Goal: Transaction & Acquisition: Purchase product/service

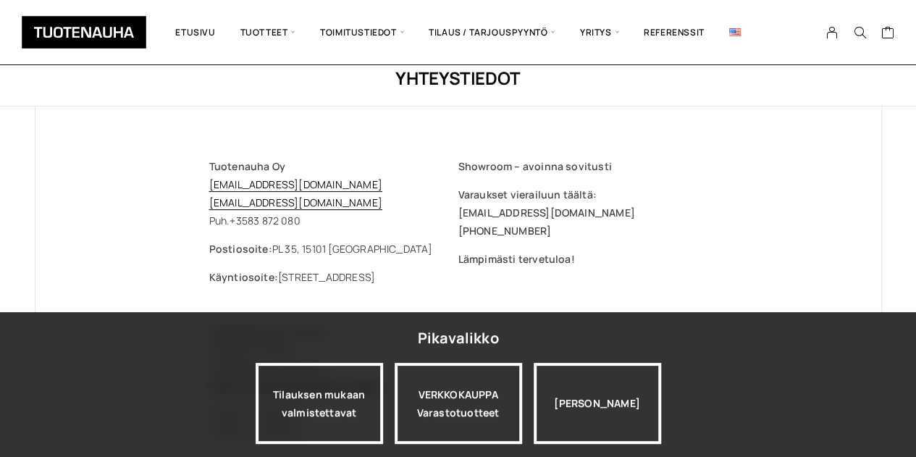
scroll to position [46, 0]
drag, startPoint x: 327, startPoint y: 184, endPoint x: 212, endPoint y: 185, distance: 114.4
click at [212, 185] on p "Tuotenauha Oy myynti@tuotenauha.fi info@tuotenauha.fi Puh. +358 3 872 080" at bounding box center [333, 192] width 249 height 72
copy link "myynti@tuotenauha.fi"
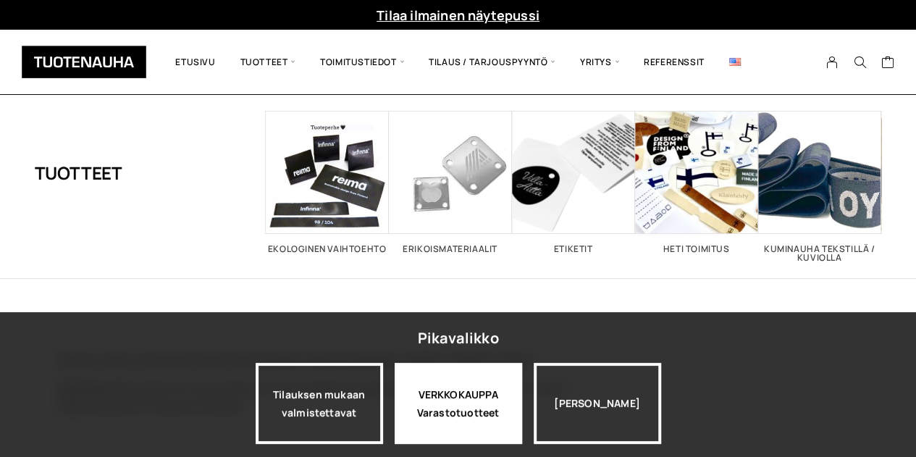
click at [458, 412] on div "VERKKOKAUPPA Varastotuotteet" at bounding box center [458, 403] width 127 height 81
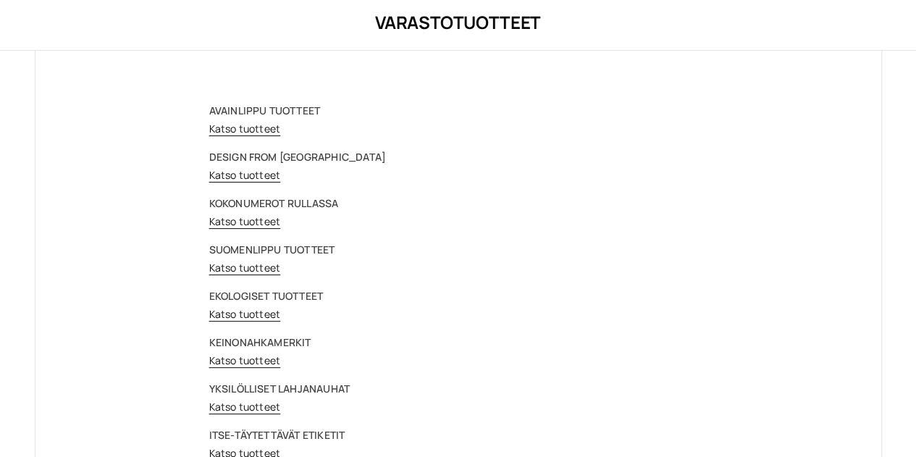
scroll to position [117, 0]
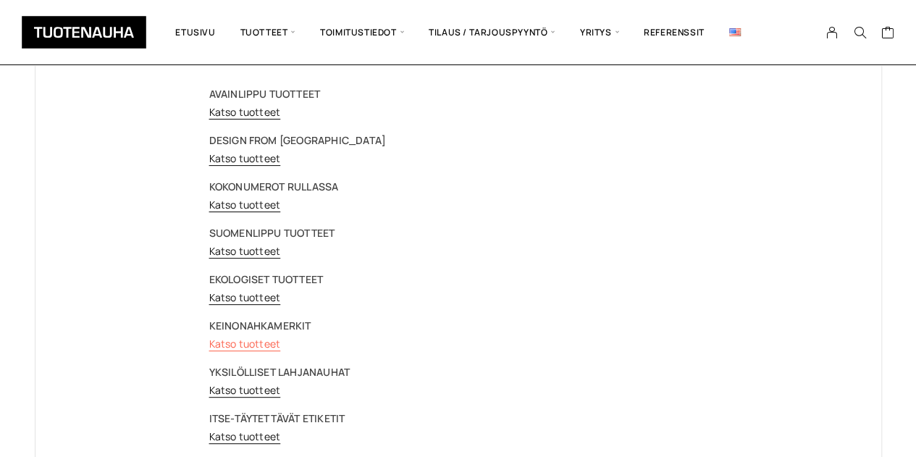
click at [226, 345] on link "Katso tuotteet" at bounding box center [245, 344] width 72 height 14
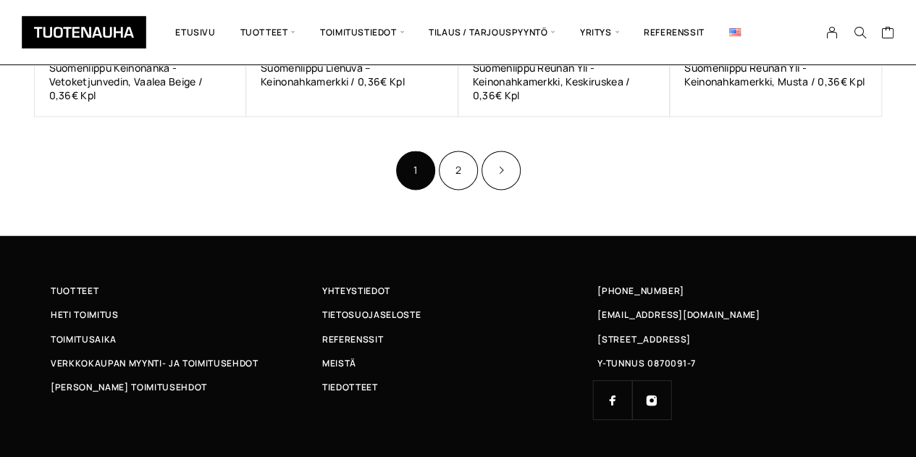
scroll to position [1152, 0]
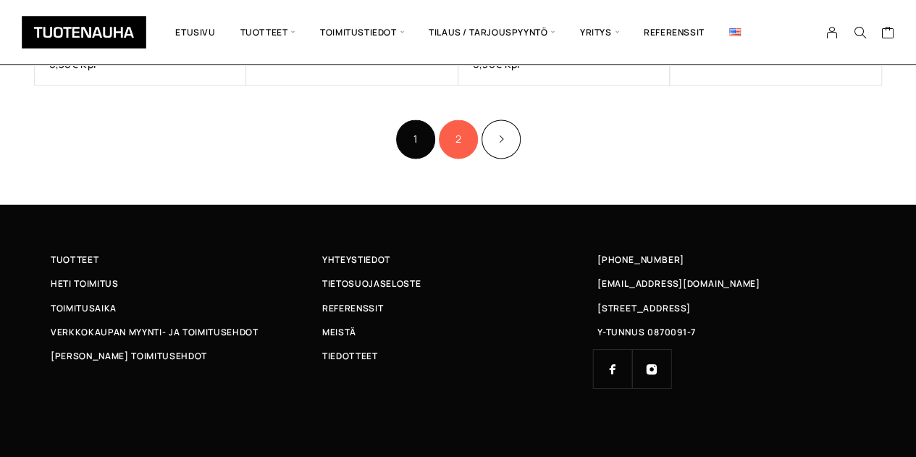
click at [449, 143] on link "2" at bounding box center [458, 139] width 39 height 39
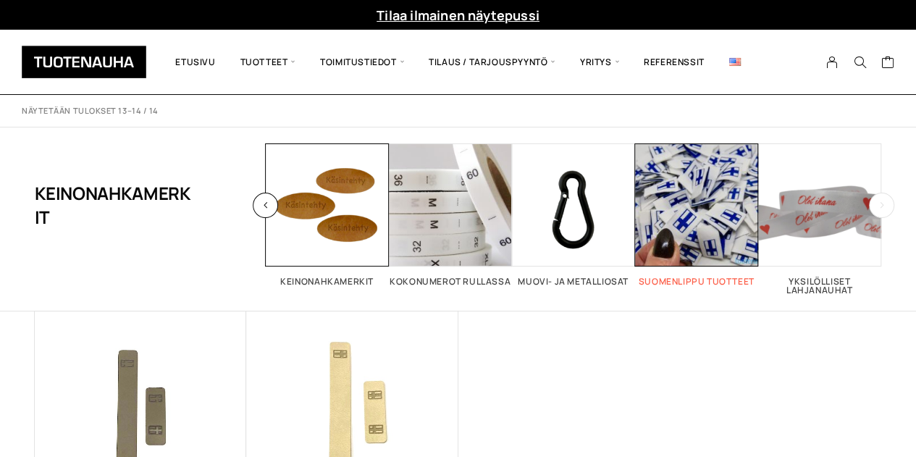
click at [679, 240] on span "Visit product category Suomenlippu tuotteet" at bounding box center [696, 204] width 123 height 123
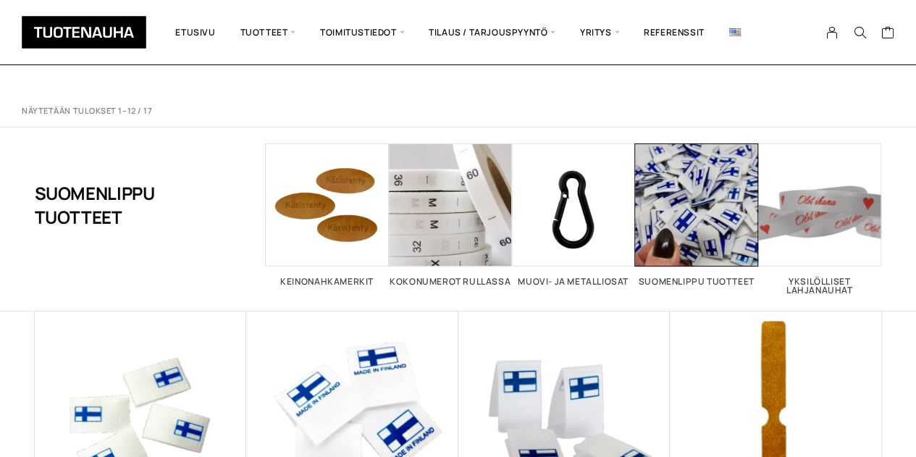
scroll to position [233, 0]
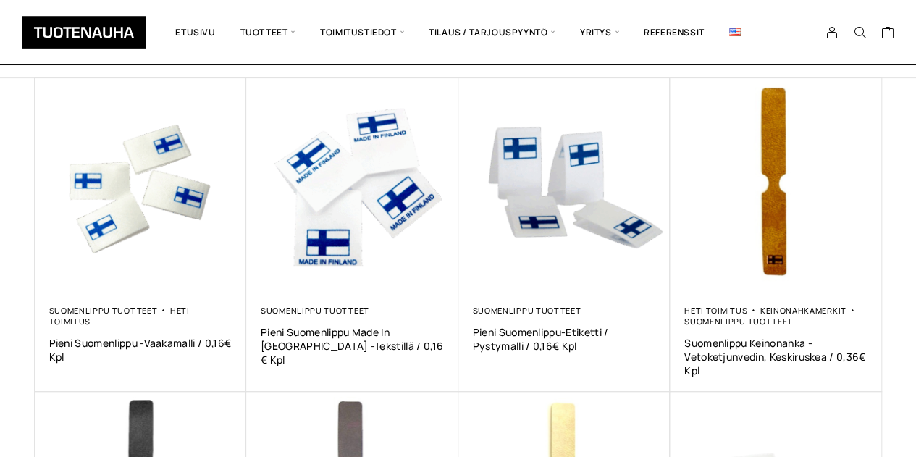
click at [118, 224] on img at bounding box center [141, 184] width 212 height 212
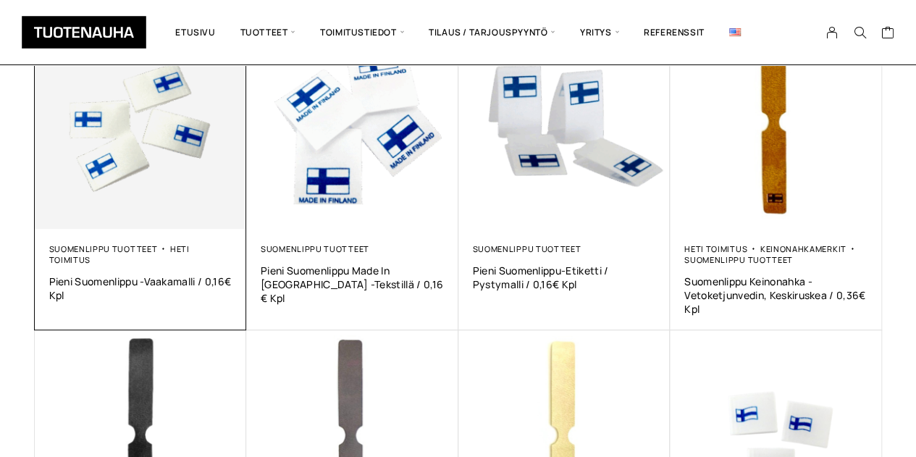
scroll to position [252, 0]
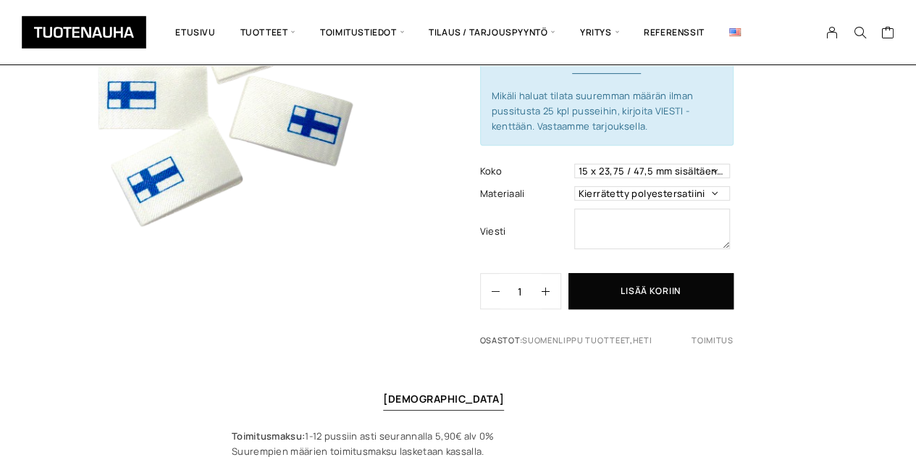
scroll to position [214, 0]
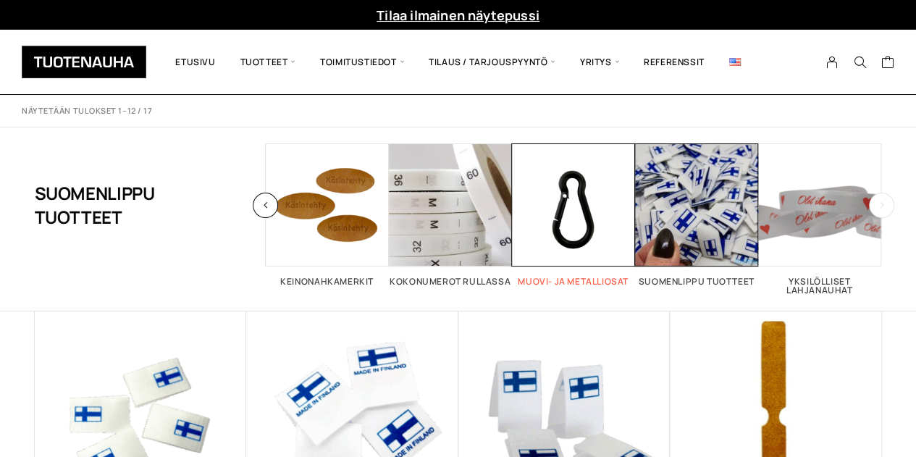
click at [545, 222] on span "Visit product category Muovi- ja metalliosat" at bounding box center [573, 204] width 123 height 123
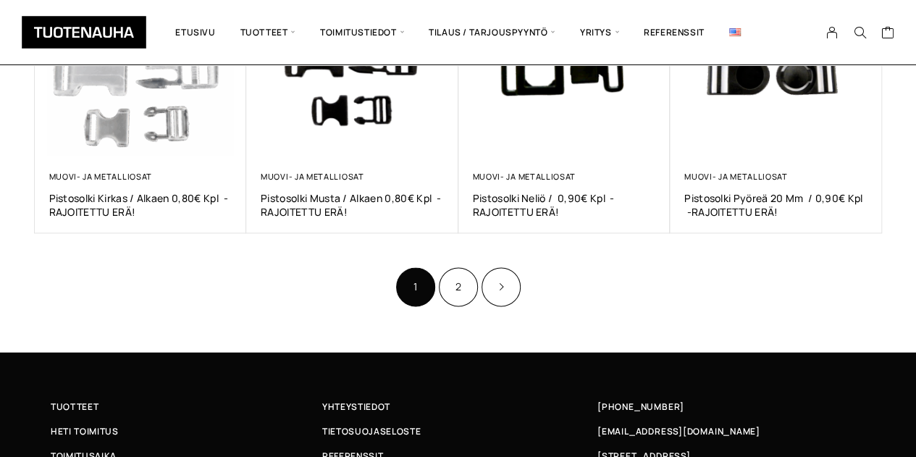
scroll to position [946, 0]
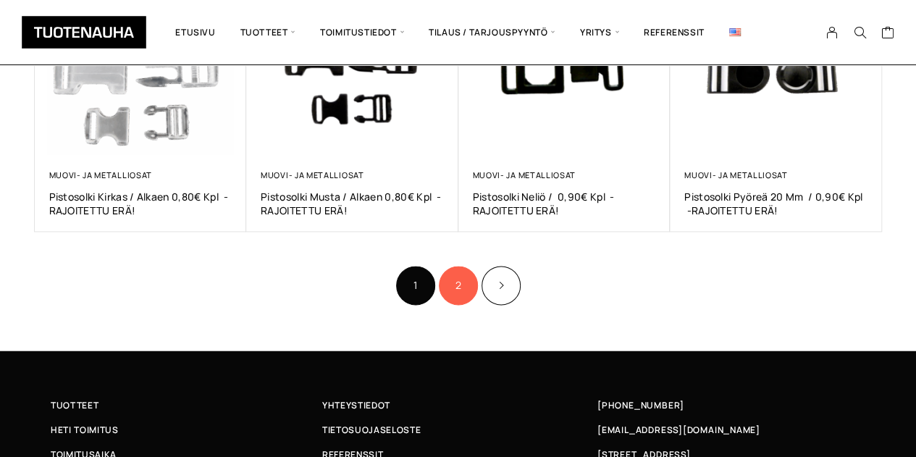
click at [452, 295] on link "2" at bounding box center [458, 285] width 39 height 39
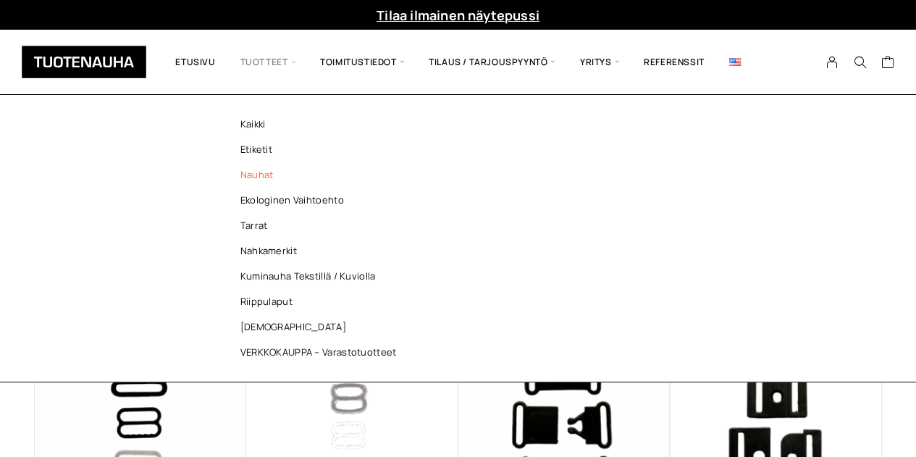
click at [251, 175] on link "Nauhat" at bounding box center [322, 174] width 210 height 25
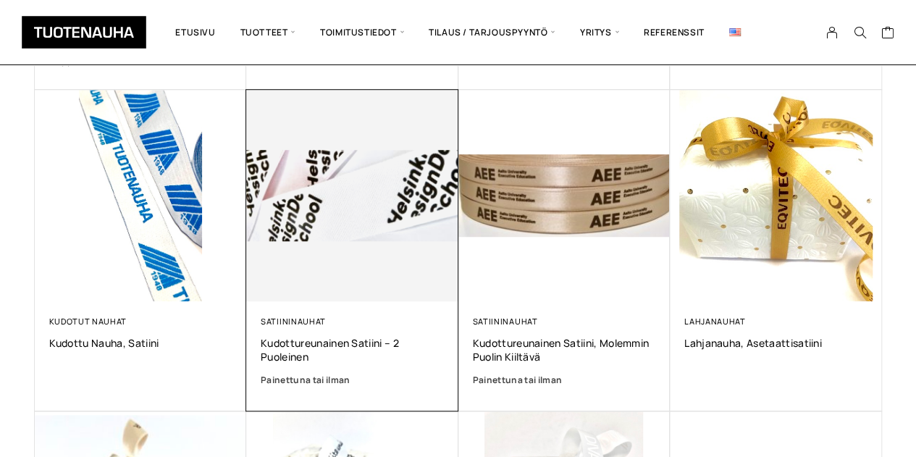
scroll to position [540, 0]
click at [313, 332] on div "Satiininauhat Kudottureunainen satiini – 2 puoleinen Painettuna tai ilman" at bounding box center [352, 351] width 183 height 72
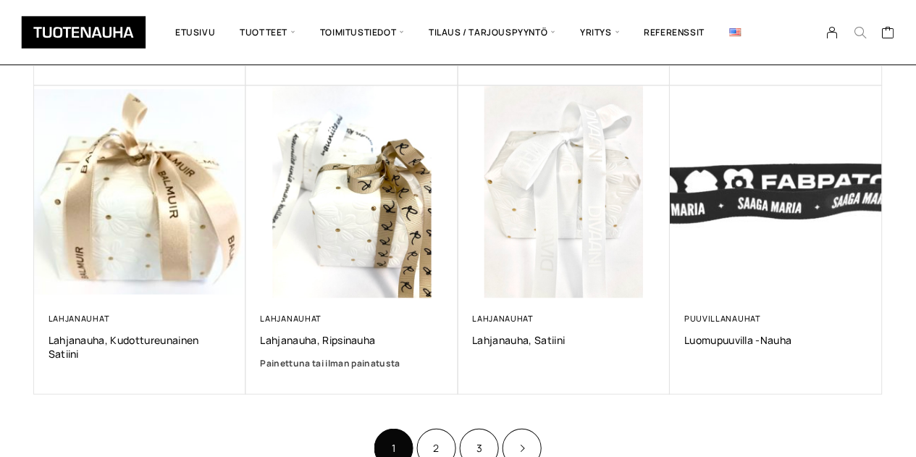
scroll to position [865, 0]
click at [861, 49] on div "Ostoskori on tyhjä." at bounding box center [791, 74] width 228 height 51
click at [755, 78] on div "Ostoskori on tyhjä." at bounding box center [791, 74] width 190 height 14
click at [856, 33] on icon "Search" at bounding box center [859, 32] width 13 height 13
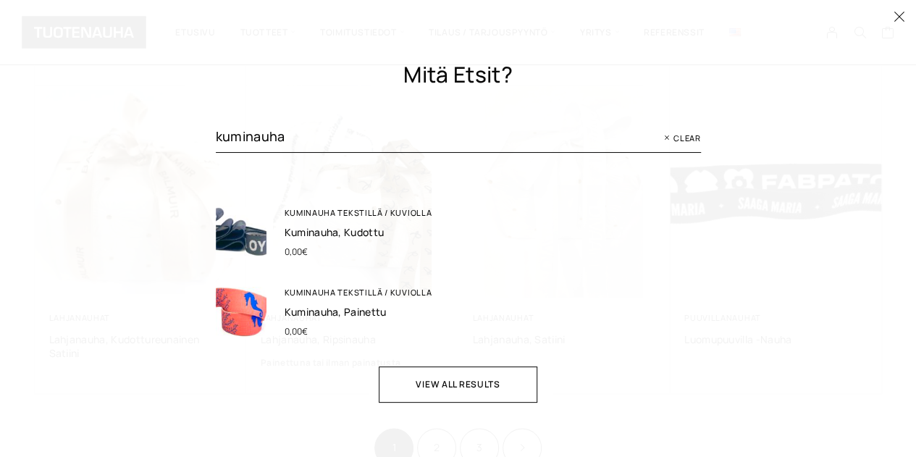
type input "kuminauha"
click at [293, 225] on div "Kuminauha tekstillä / kuviolla Kuminauha, kudottu 0,00 €" at bounding box center [493, 232] width 416 height 51
click at [300, 230] on link "Kuminauha, kudottu" at bounding box center [335, 232] width 100 height 14
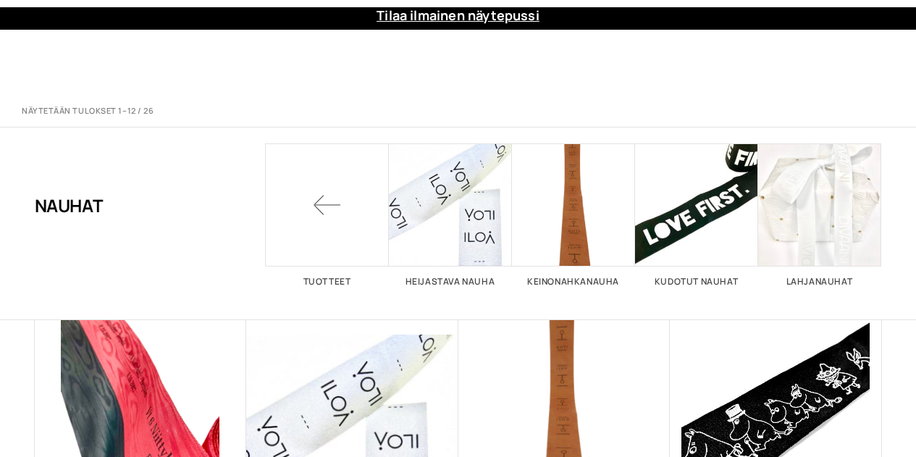
scroll to position [865, 0]
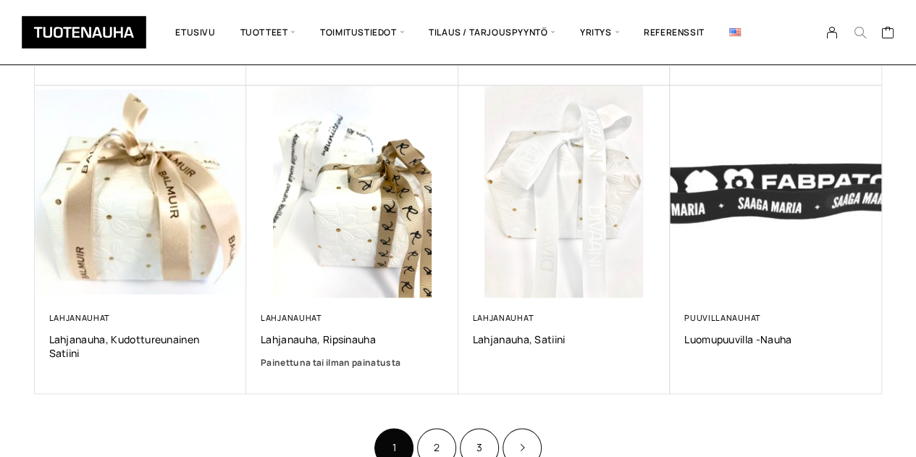
click at [858, 27] on icon "Search" at bounding box center [859, 32] width 13 height 13
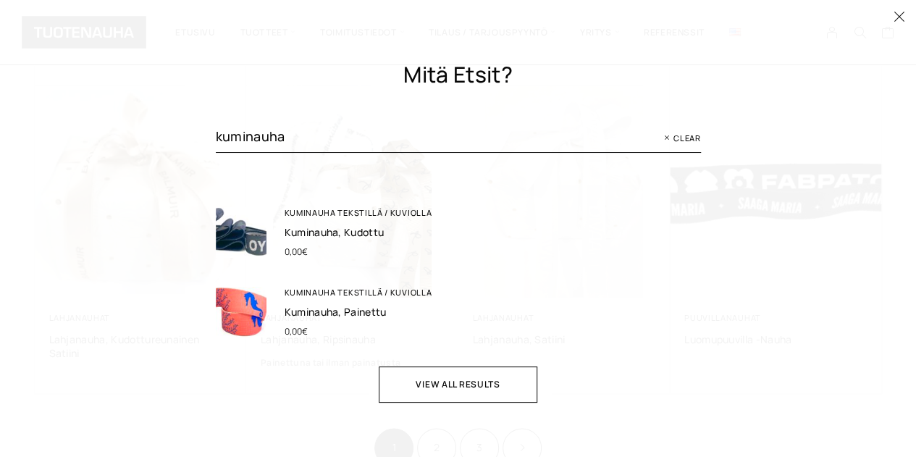
type input "kuminauha"
click at [248, 321] on img at bounding box center [241, 312] width 51 height 51
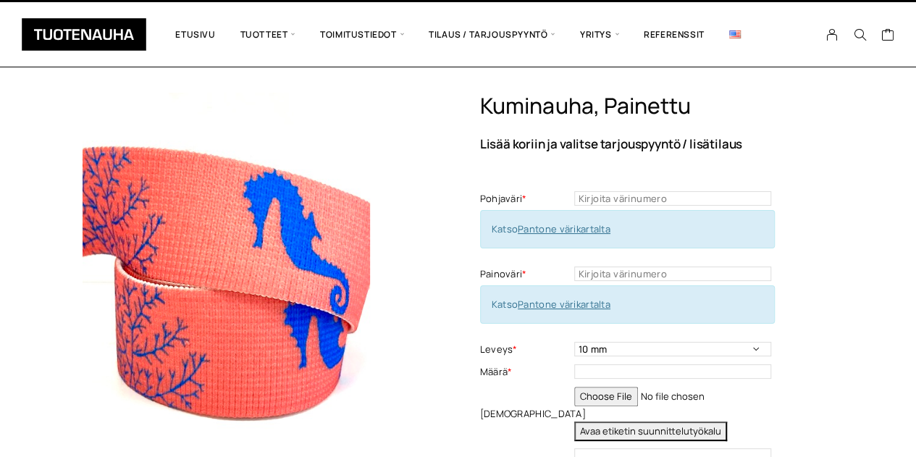
scroll to position [28, 0]
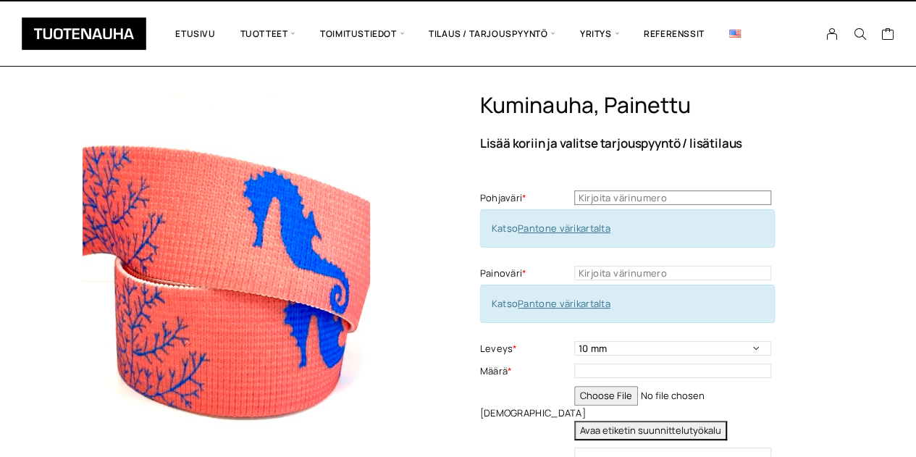
click at [612, 198] on input "text" at bounding box center [672, 197] width 197 height 14
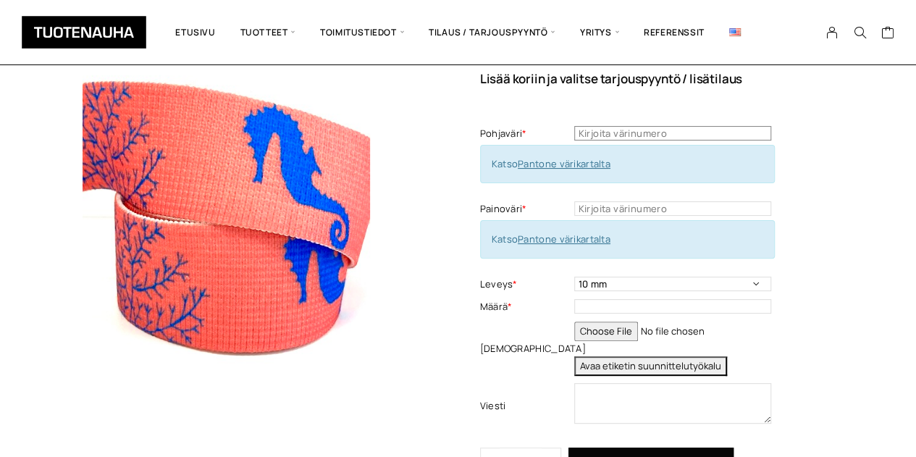
scroll to position [93, 0]
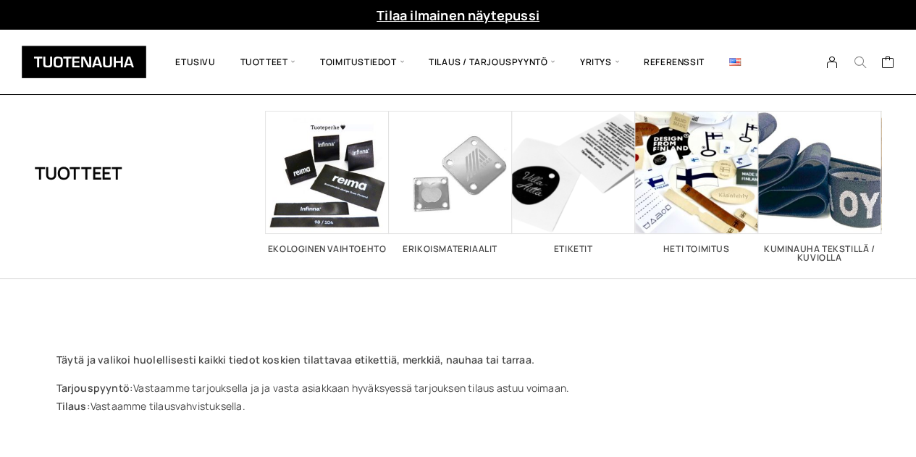
click at [862, 62] on icon "Search" at bounding box center [859, 62] width 13 height 13
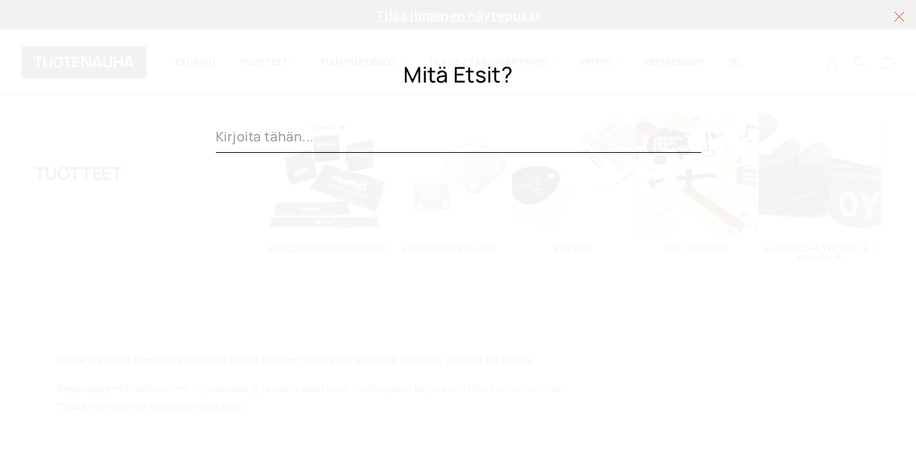
click at [898, 19] on icon at bounding box center [900, 17] width 12 height 12
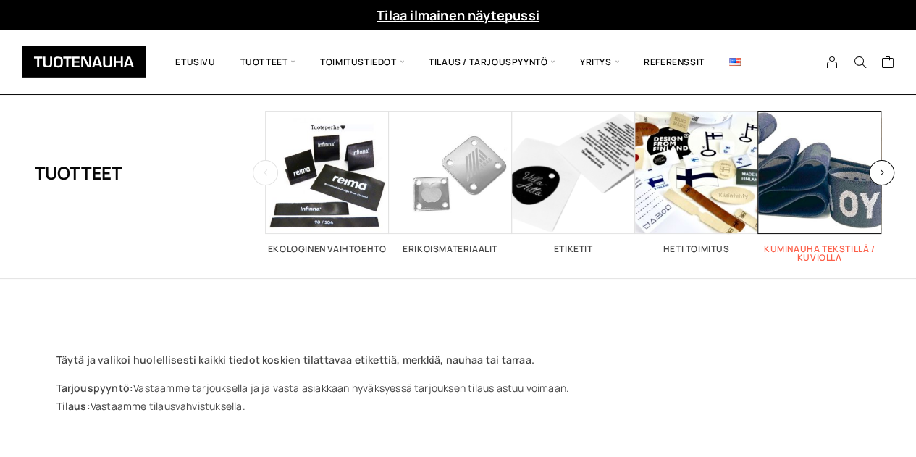
click at [852, 188] on span "Visit product category Kuminauha tekstillä / kuviolla" at bounding box center [819, 172] width 123 height 123
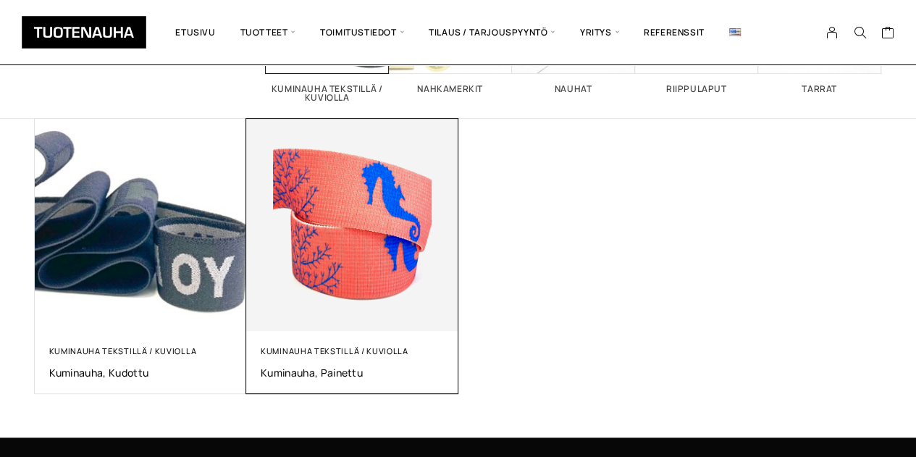
scroll to position [196, 0]
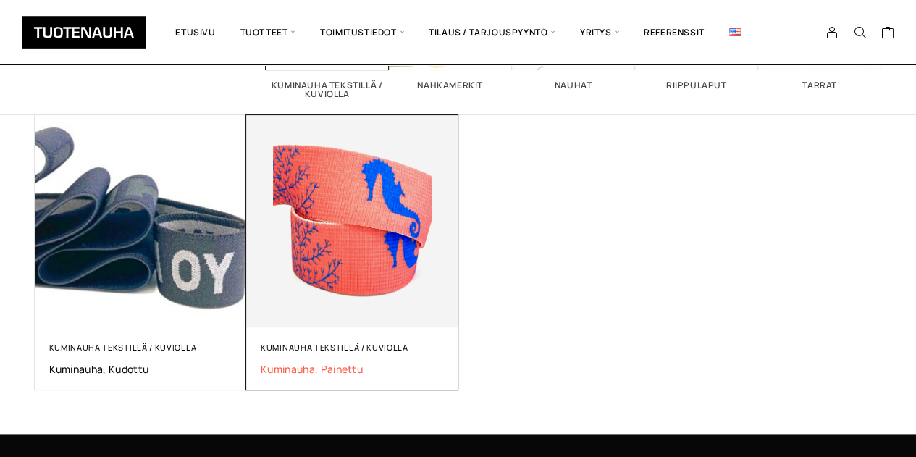
click at [294, 370] on span "Kuminauha, painettu" at bounding box center [352, 369] width 183 height 14
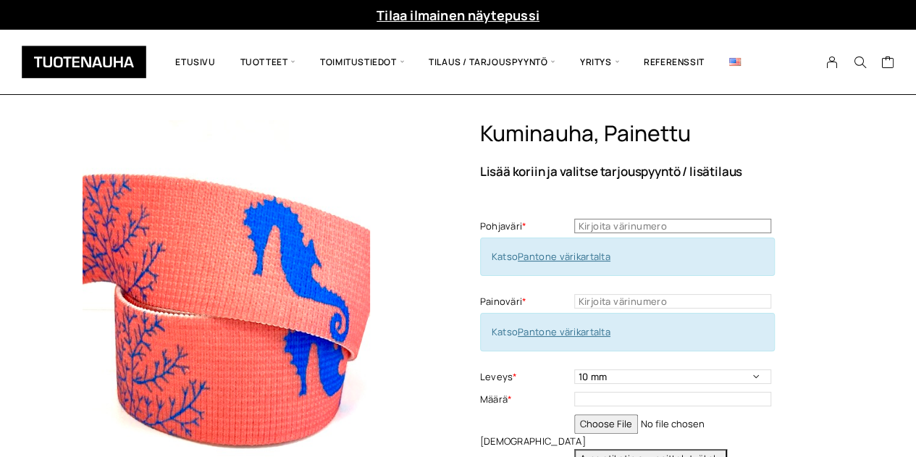
click at [672, 224] on input "text" at bounding box center [672, 226] width 197 height 14
click at [588, 302] on input "text" at bounding box center [672, 301] width 197 height 14
paste input "3308 C"
type input "3308 C"
click at [644, 229] on input "text" at bounding box center [672, 226] width 197 height 14
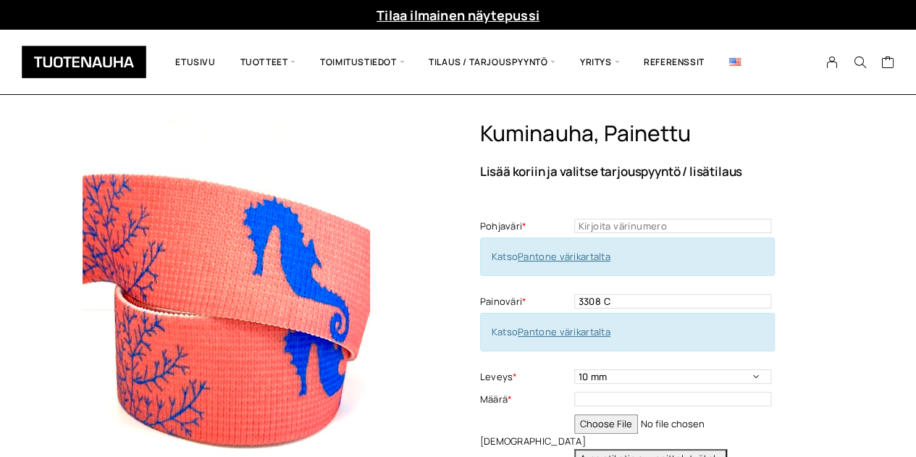
click at [586, 258] on link "Pantone värikartalta" at bounding box center [564, 256] width 93 height 13
click at [599, 225] on input "text" at bounding box center [672, 226] width 197 height 14
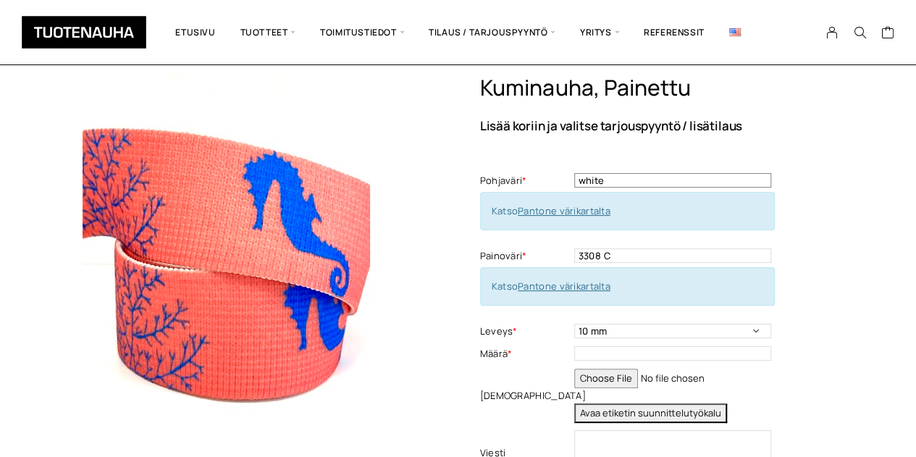
scroll to position [46, 0]
type input "white"
click at [626, 326] on select "10 mm 15 mm 20 mm muu haluttu leveys kirjattuna viestikenttään" at bounding box center [672, 330] width 197 height 14
select select "20 mm"
click at [574, 323] on select "10 mm 15 mm 20 mm muu haluttu leveys kirjattuna viestikenttään" at bounding box center [672, 330] width 197 height 14
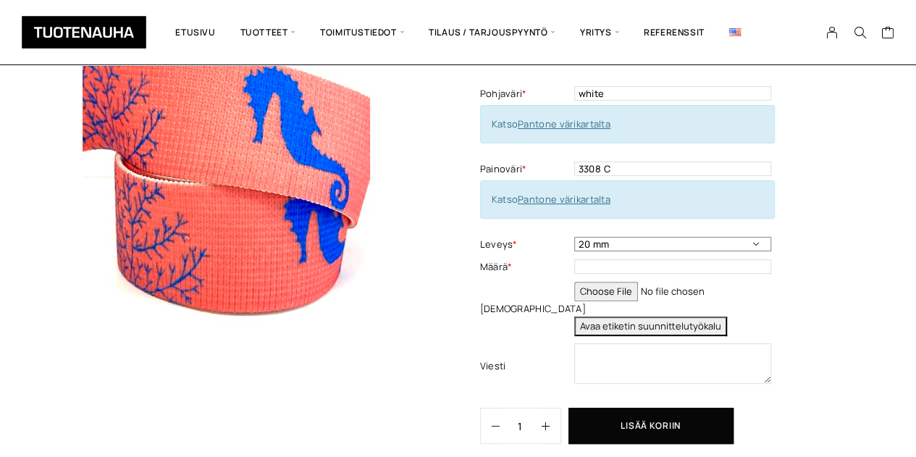
scroll to position [143, 0]
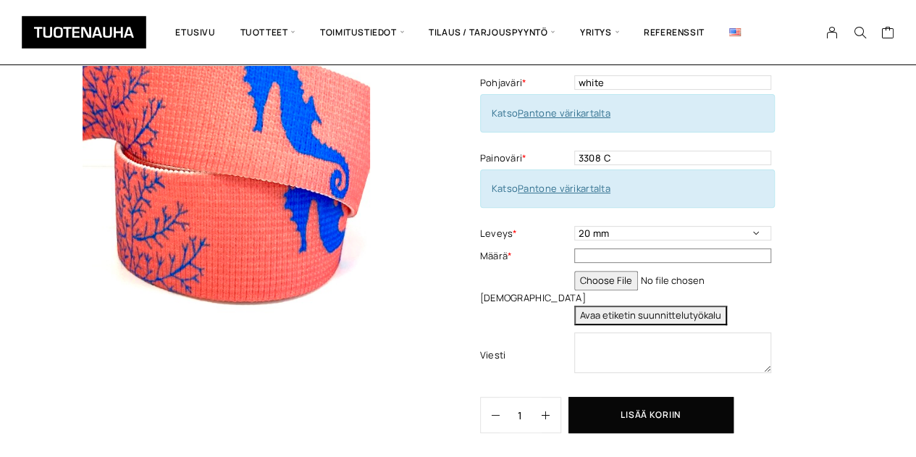
click at [601, 259] on input "text" at bounding box center [672, 255] width 197 height 14
type input "2"
type input "100 m"
click at [592, 277] on input "file" at bounding box center [672, 281] width 197 height 20
type input "C:\fakepath\FICKA_cmyk.pdf"
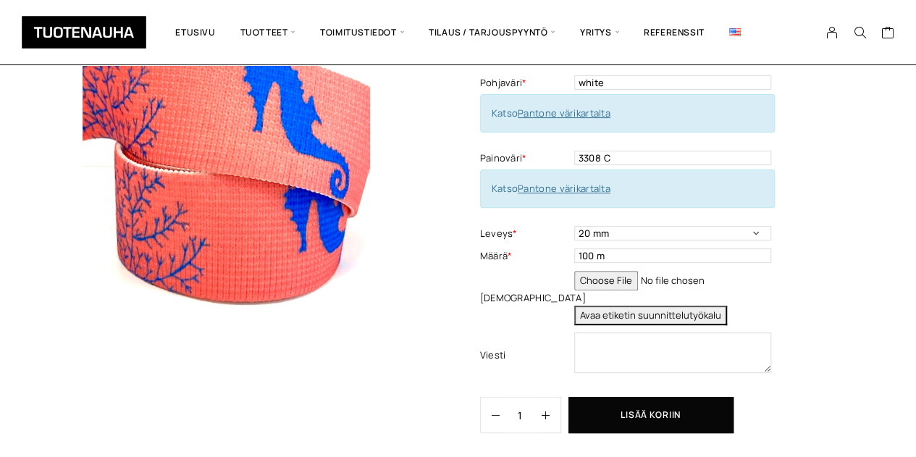
click at [625, 312] on button "Avaa etiketin suunnittelutyökalu" at bounding box center [650, 316] width 153 height 20
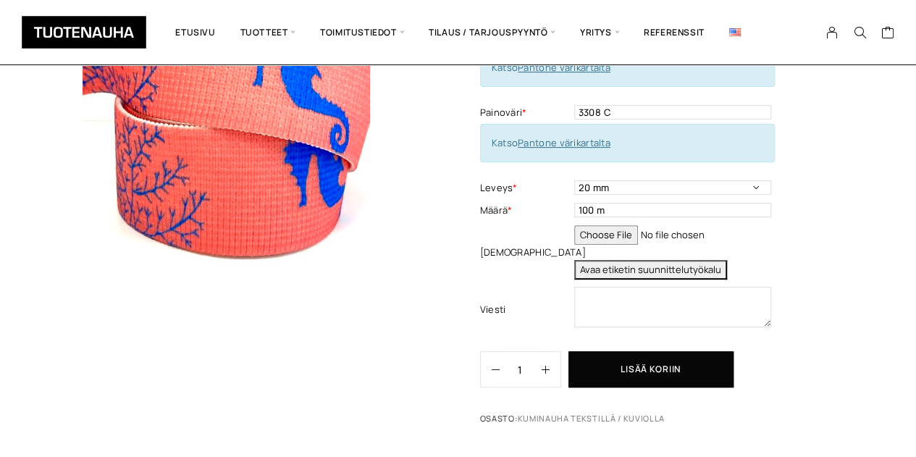
scroll to position [190, 0]
click at [650, 268] on button "Avaa etiketin suunnittelutyökalu" at bounding box center [650, 269] width 153 height 20
click at [603, 297] on textarea at bounding box center [672, 306] width 197 height 41
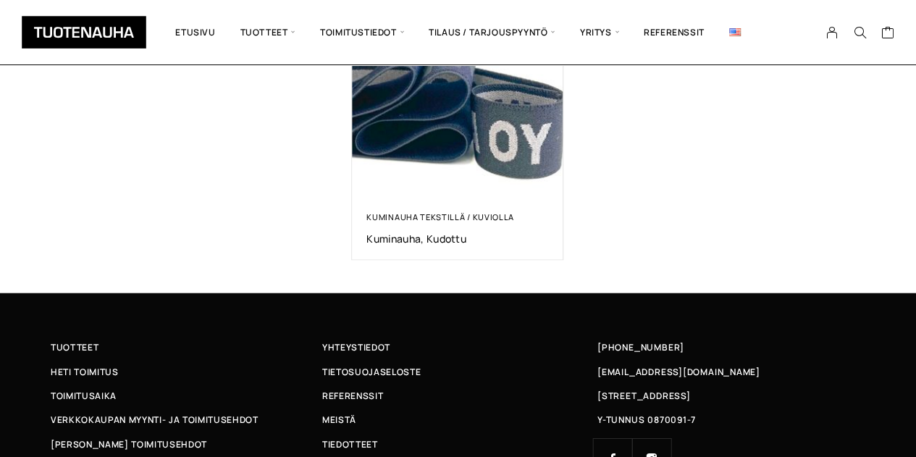
scroll to position [915, 0]
